Goal: Information Seeking & Learning: Learn about a topic

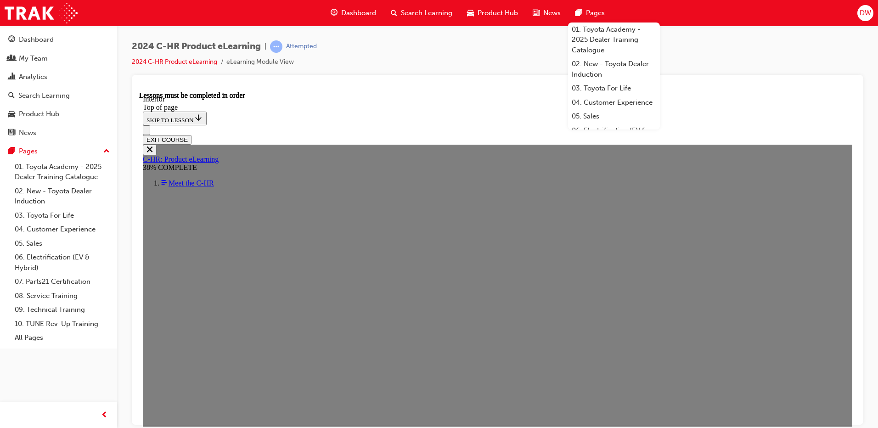
scroll to position [510, 0]
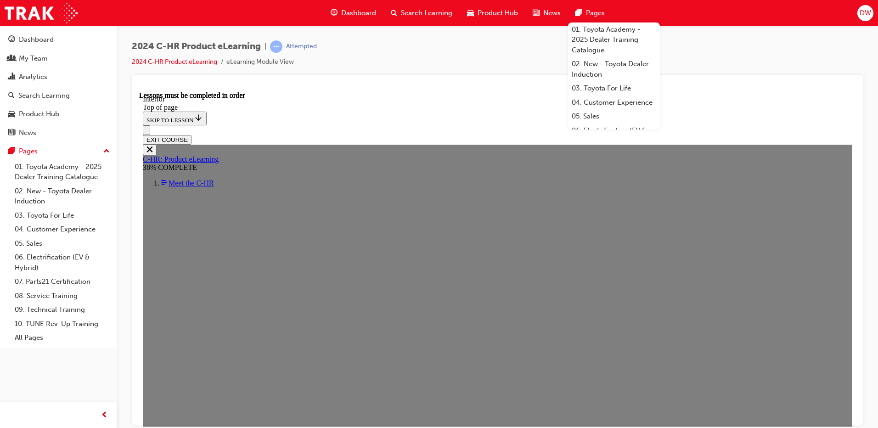
drag, startPoint x: 485, startPoint y: 266, endPoint x: 488, endPoint y: 280, distance: 14.6
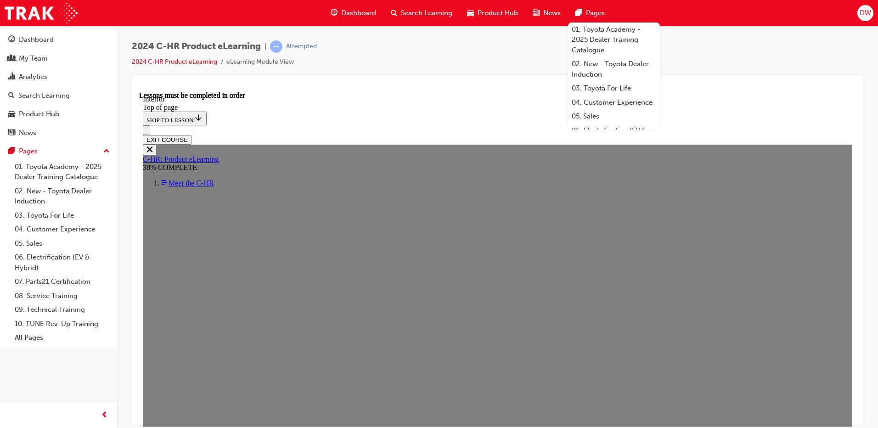
scroll to position [468, 0]
drag, startPoint x: 442, startPoint y: 337, endPoint x: 441, endPoint y: 317, distance: 20.2
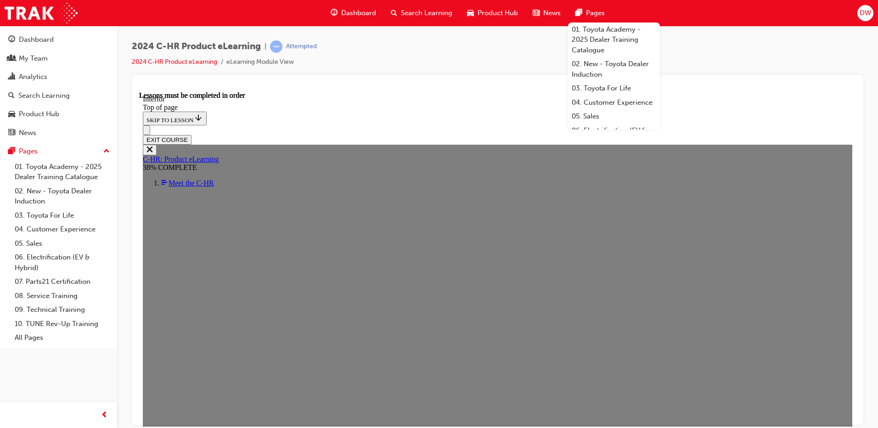
scroll to position [60, 0]
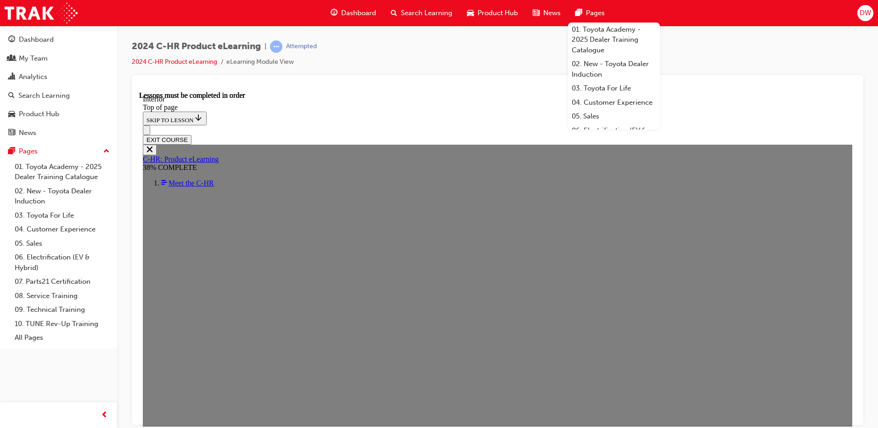
scroll to position [560, 0]
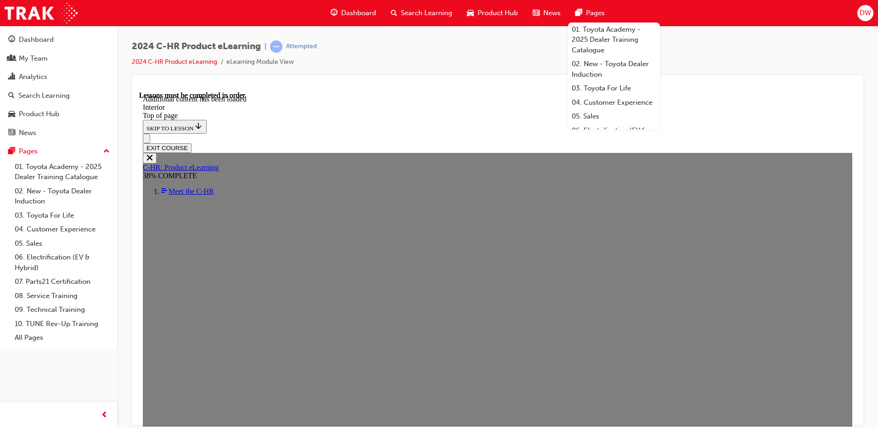
scroll to position [0, 0]
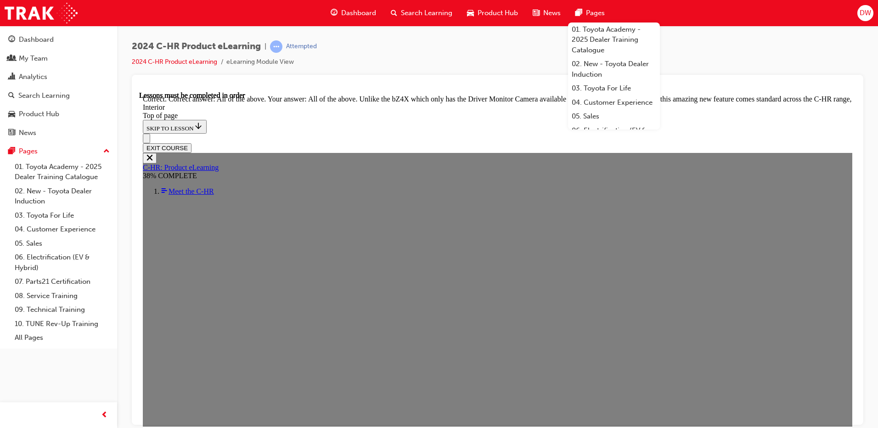
drag, startPoint x: 369, startPoint y: 268, endPoint x: 406, endPoint y: 300, distance: 49.1
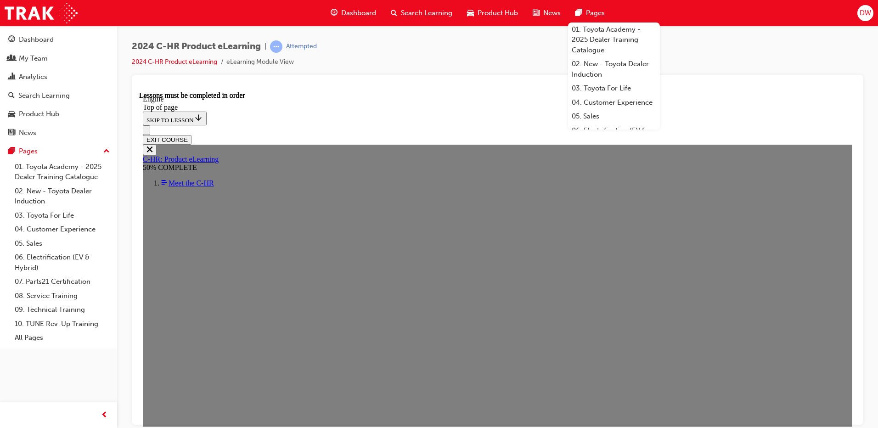
click at [727, 54] on div "2024 C-HR Product eLearning | Attempted 2024 C-HR Product eLearning eLearning M…" at bounding box center [497, 57] width 731 height 34
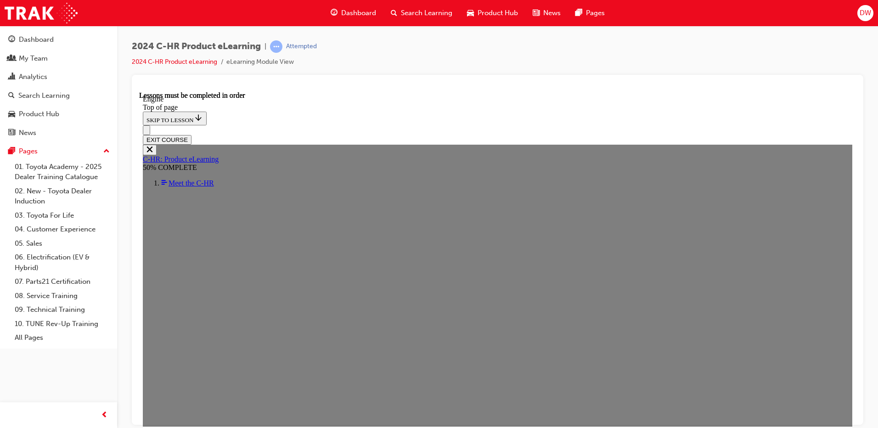
scroll to position [629, 0]
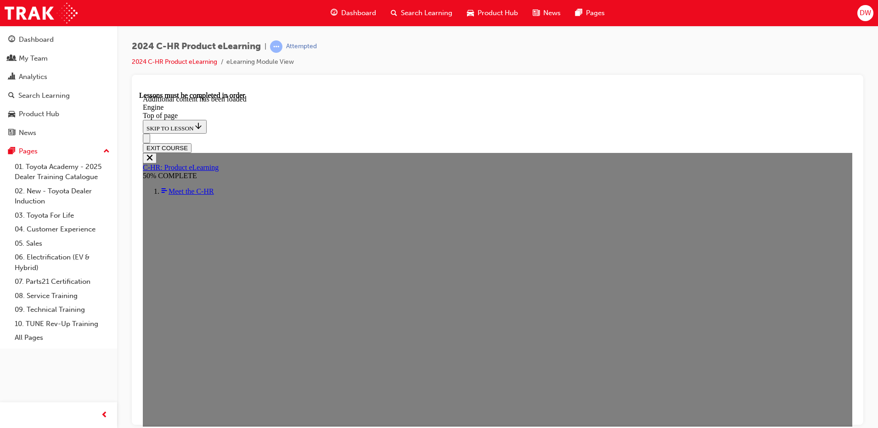
scroll to position [1271, 0]
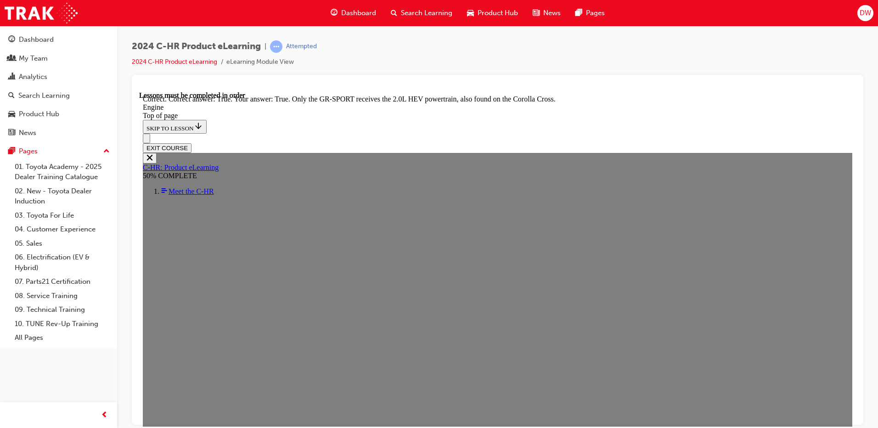
scroll to position [1684, 0]
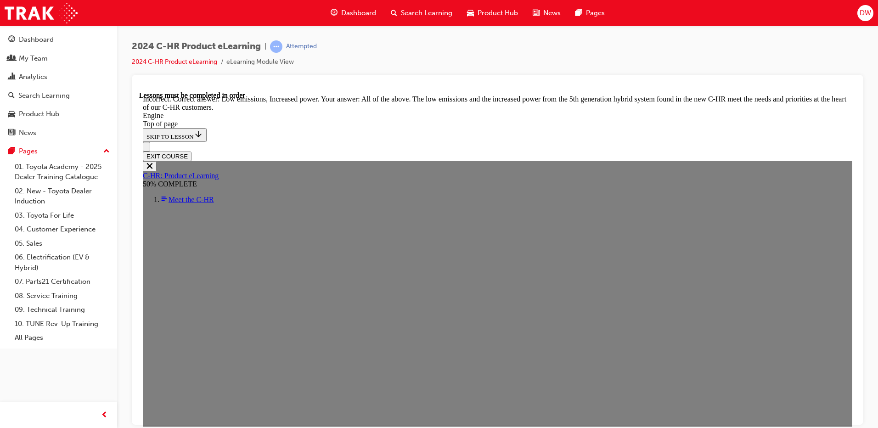
scroll to position [1914, 0]
drag, startPoint x: 397, startPoint y: 332, endPoint x: 408, endPoint y: 342, distance: 15.0
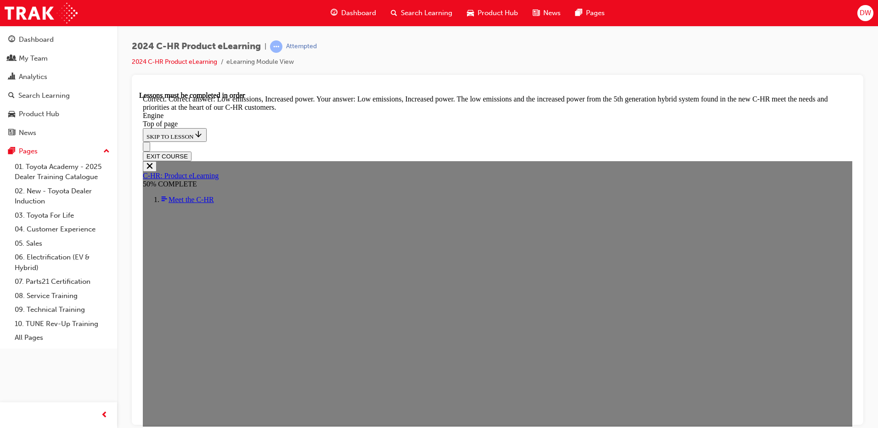
drag, startPoint x: 413, startPoint y: 333, endPoint x: 478, endPoint y: 407, distance: 98.6
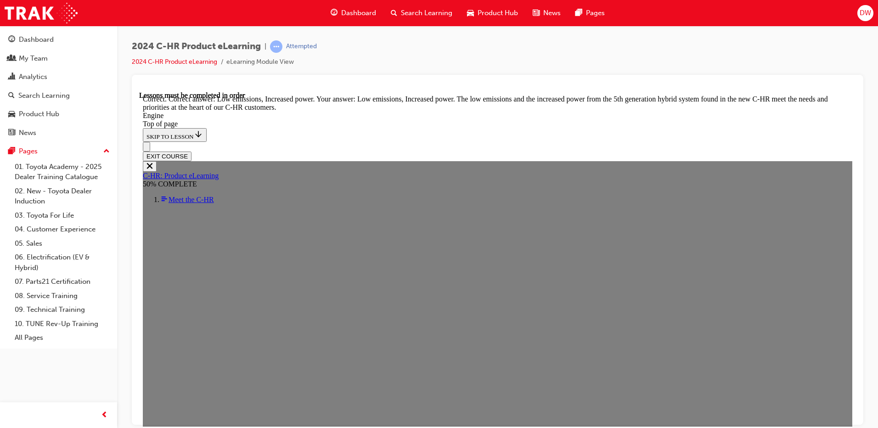
drag, startPoint x: 390, startPoint y: 314, endPoint x: 404, endPoint y: 317, distance: 14.3
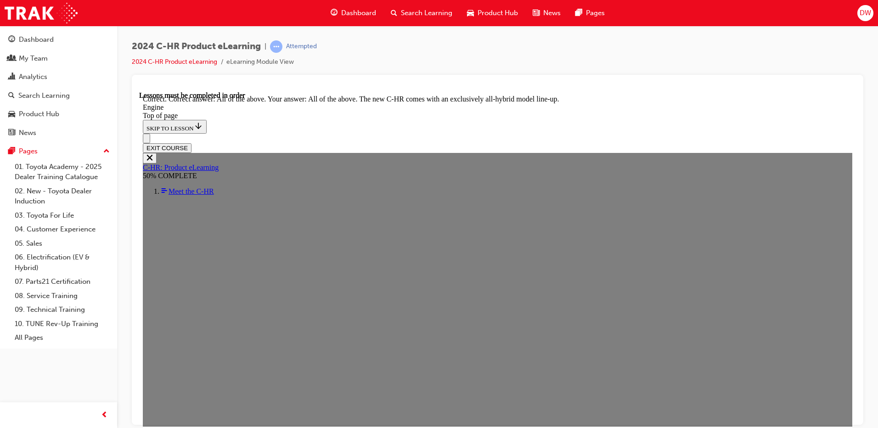
scroll to position [2519, 0]
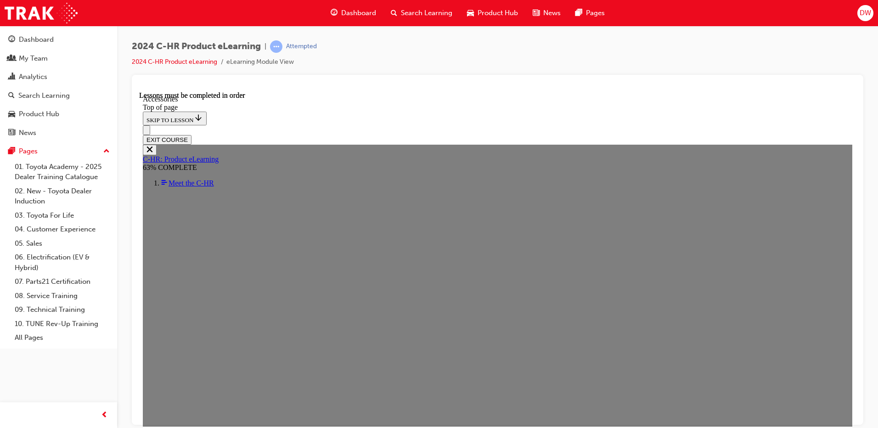
scroll to position [267, 0]
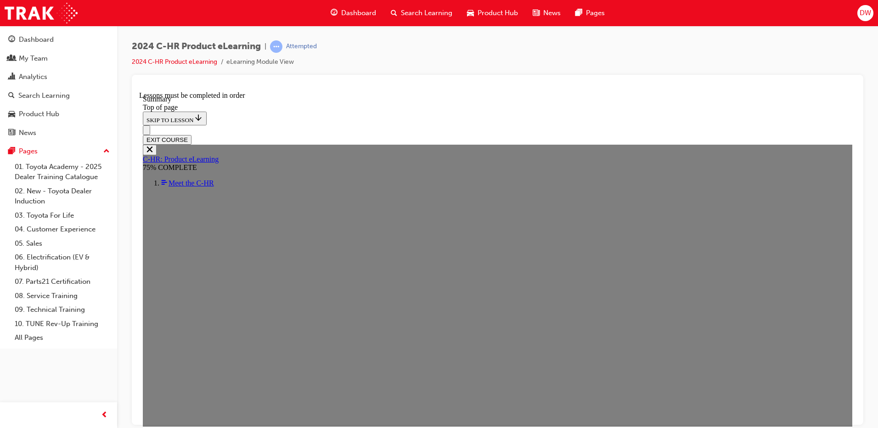
drag, startPoint x: 488, startPoint y: 207, endPoint x: 500, endPoint y: 205, distance: 11.6
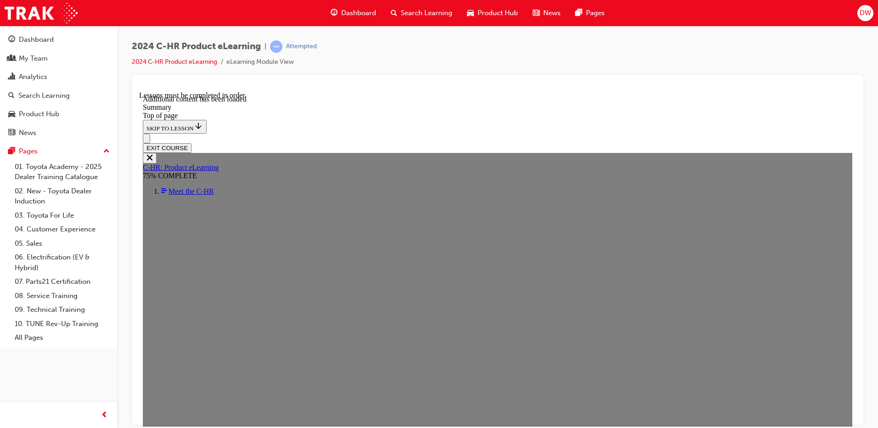
scroll to position [1520, 0]
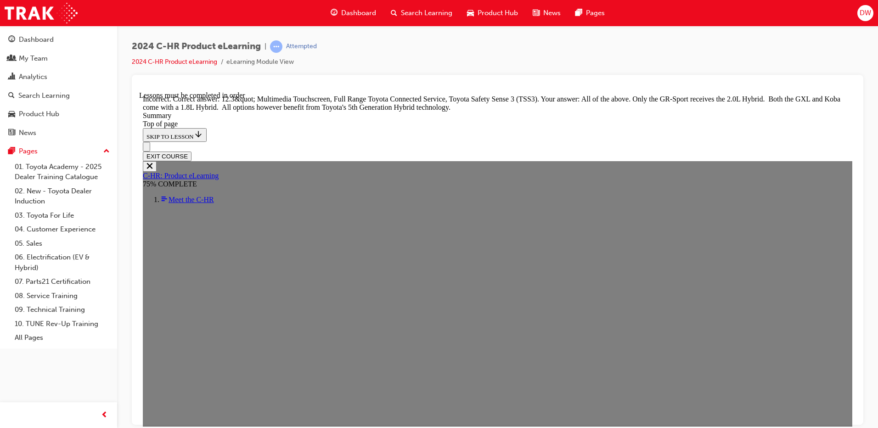
scroll to position [1774, 0]
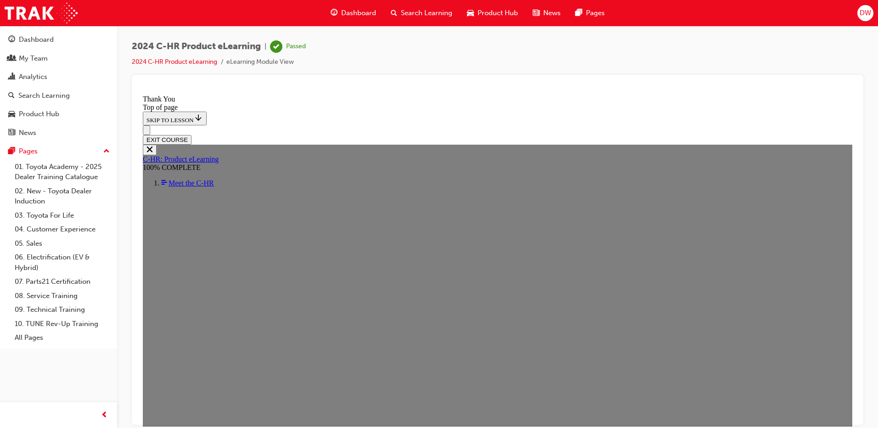
scroll to position [303, 0]
click at [146, 132] on icon "Open navigation menu" at bounding box center [146, 132] width 0 height 0
drag, startPoint x: 156, startPoint y: 101, endPoint x: 160, endPoint y: 105, distance: 5.2
click at [157, 144] on button "Close navigation menu" at bounding box center [150, 149] width 14 height 11
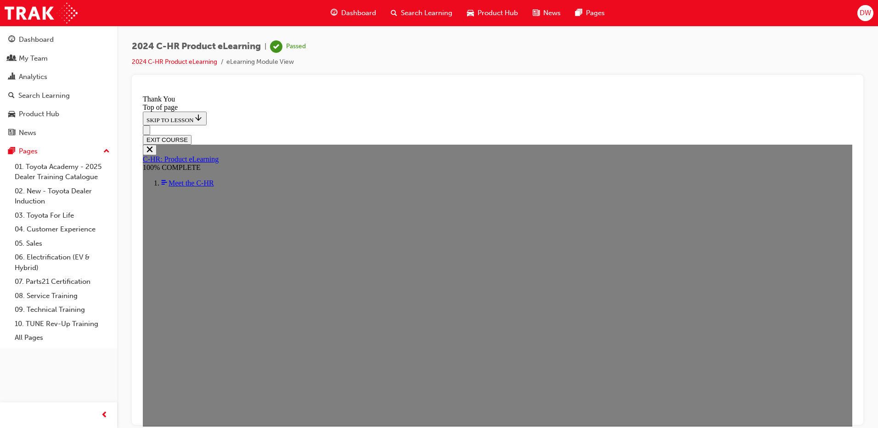
scroll to position [163, 0]
